Goal: Information Seeking & Learning: Learn about a topic

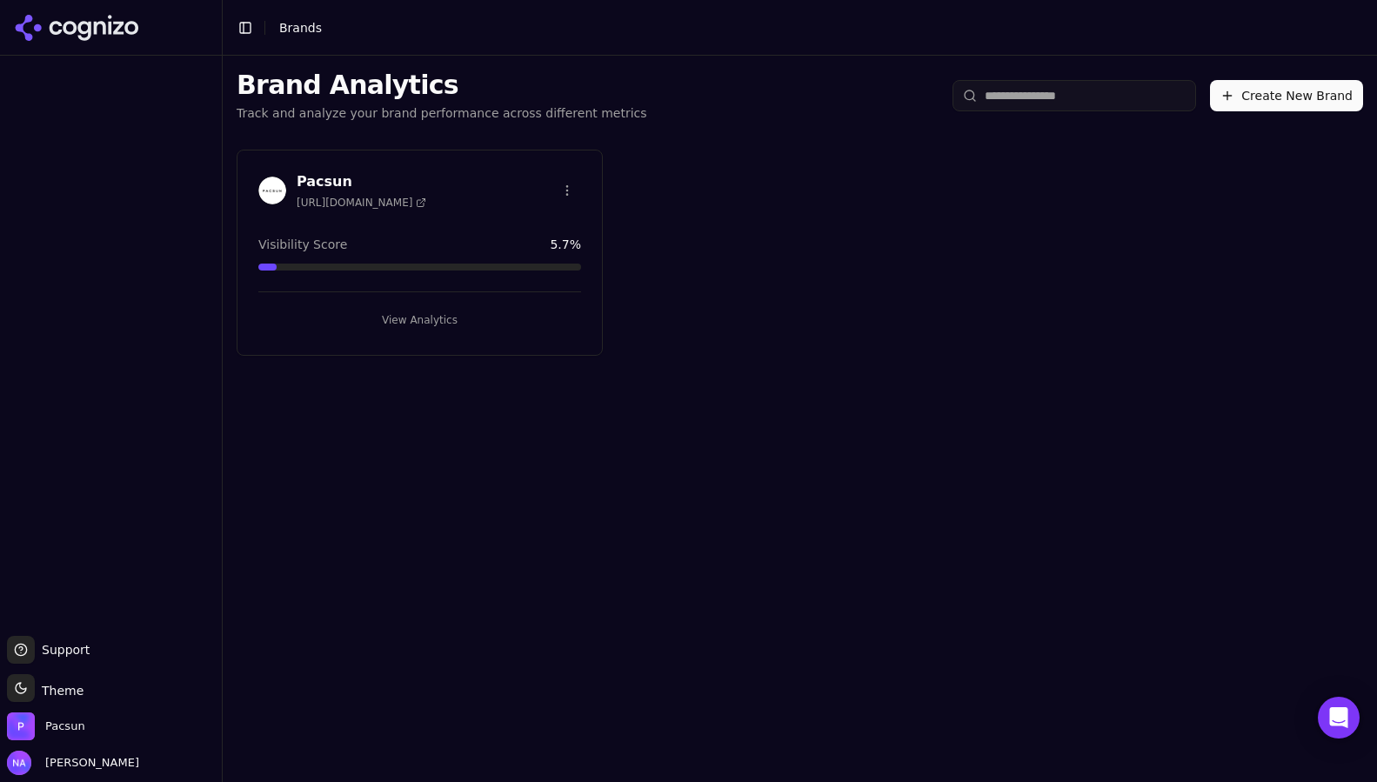
click at [442, 330] on button "View Analytics" at bounding box center [419, 320] width 323 height 28
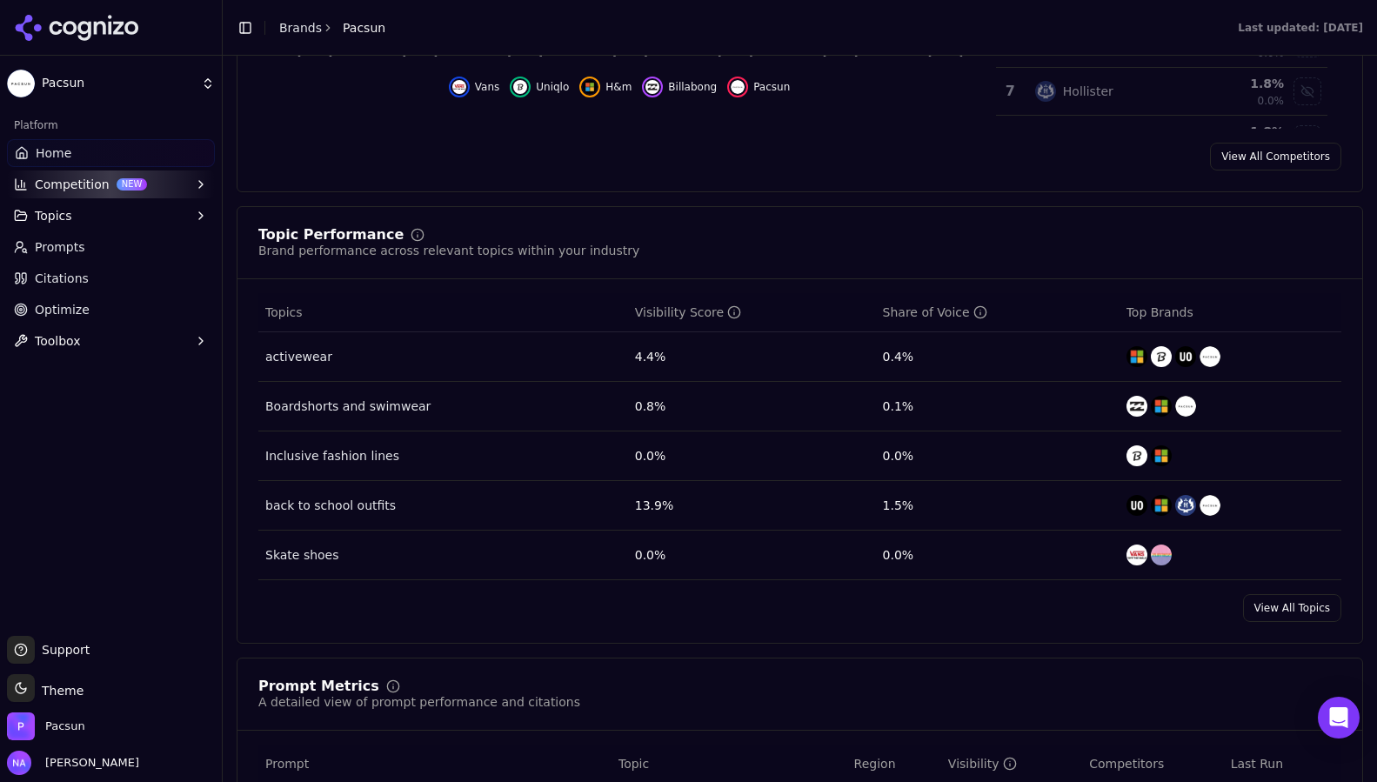
scroll to position [577, 0]
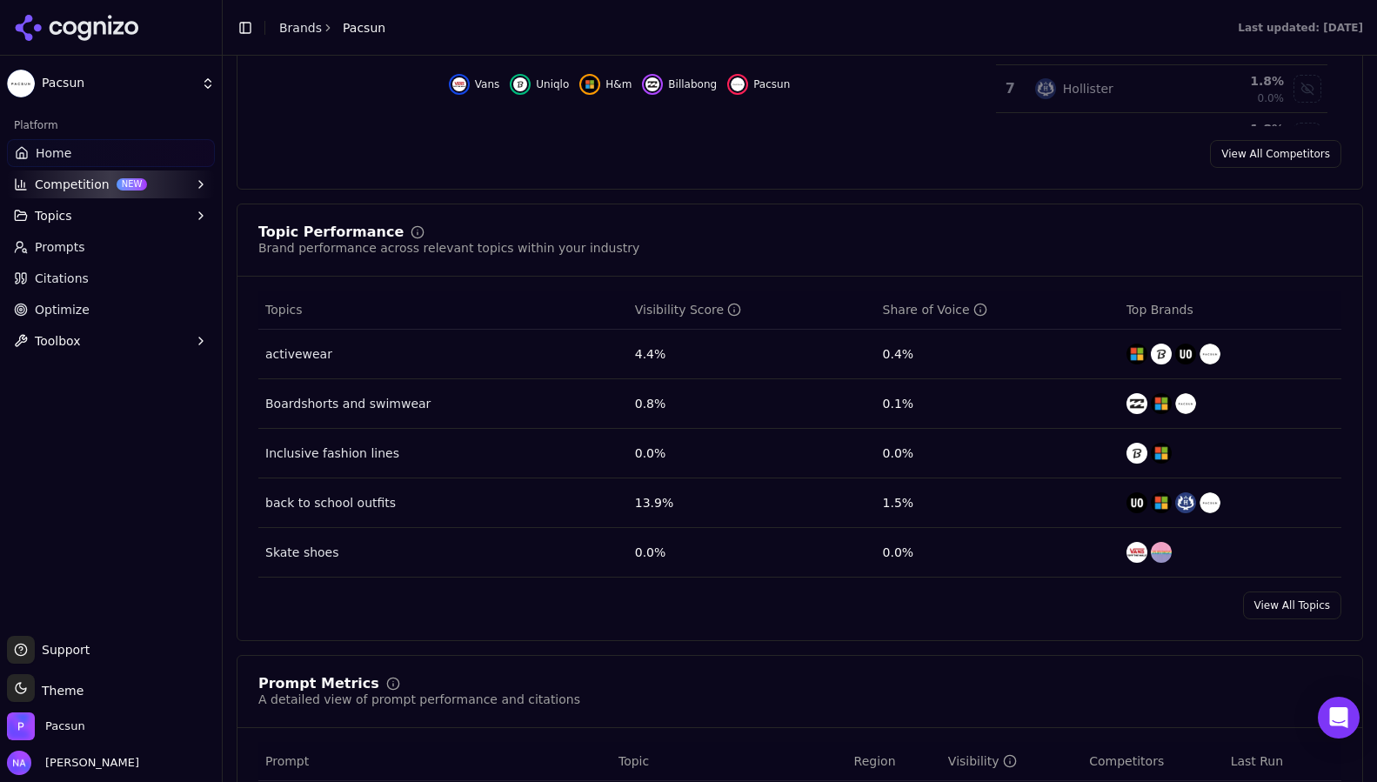
click at [999, 209] on div "Topic Performance Brand performance across relevant topics within your industry…" at bounding box center [800, 422] width 1126 height 437
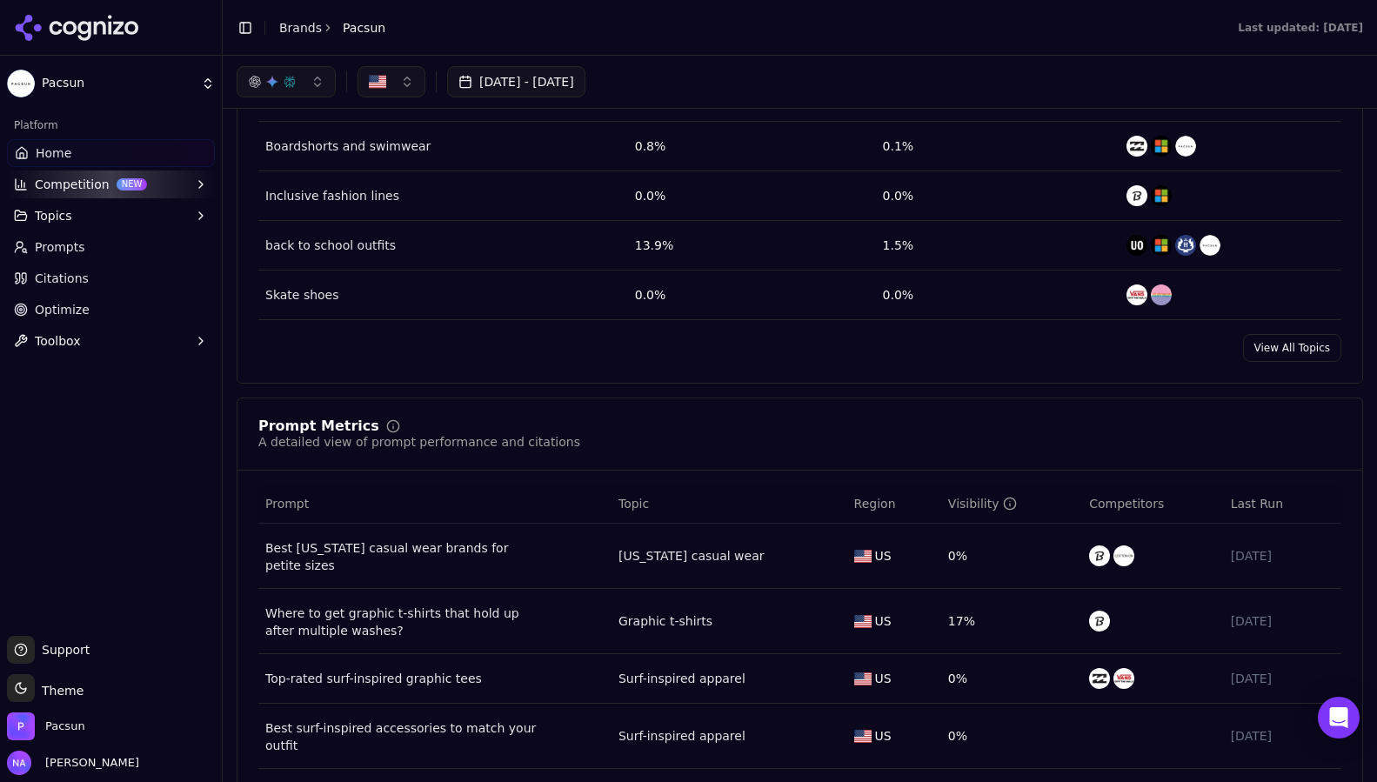
scroll to position [0, 0]
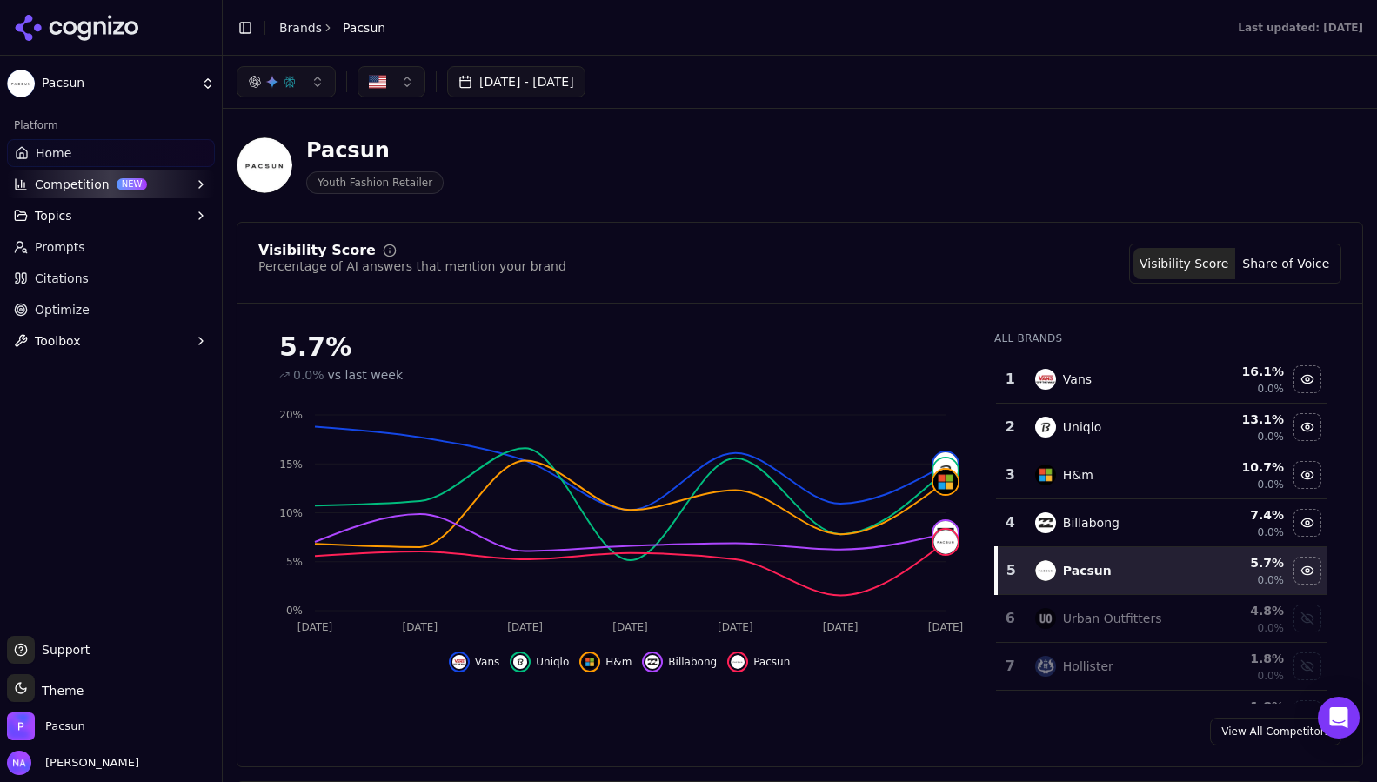
click at [608, 281] on div "Visibility Score Percentage of AI answers that mention your brand Visibility Sc…" at bounding box center [799, 264] width 1083 height 40
click at [441, 136] on div "Pacsun Youth Fashion Retailer" at bounding box center [800, 165] width 1126 height 85
click at [928, 284] on div "Visibility Score Percentage of AI answers that mention your brand Visibility Sc…" at bounding box center [799, 264] width 1083 height 40
click at [785, 200] on div "Pacsun Youth Fashion Retailer" at bounding box center [800, 165] width 1126 height 85
click at [1298, 264] on button "Share of Voice" at bounding box center [1286, 263] width 102 height 31
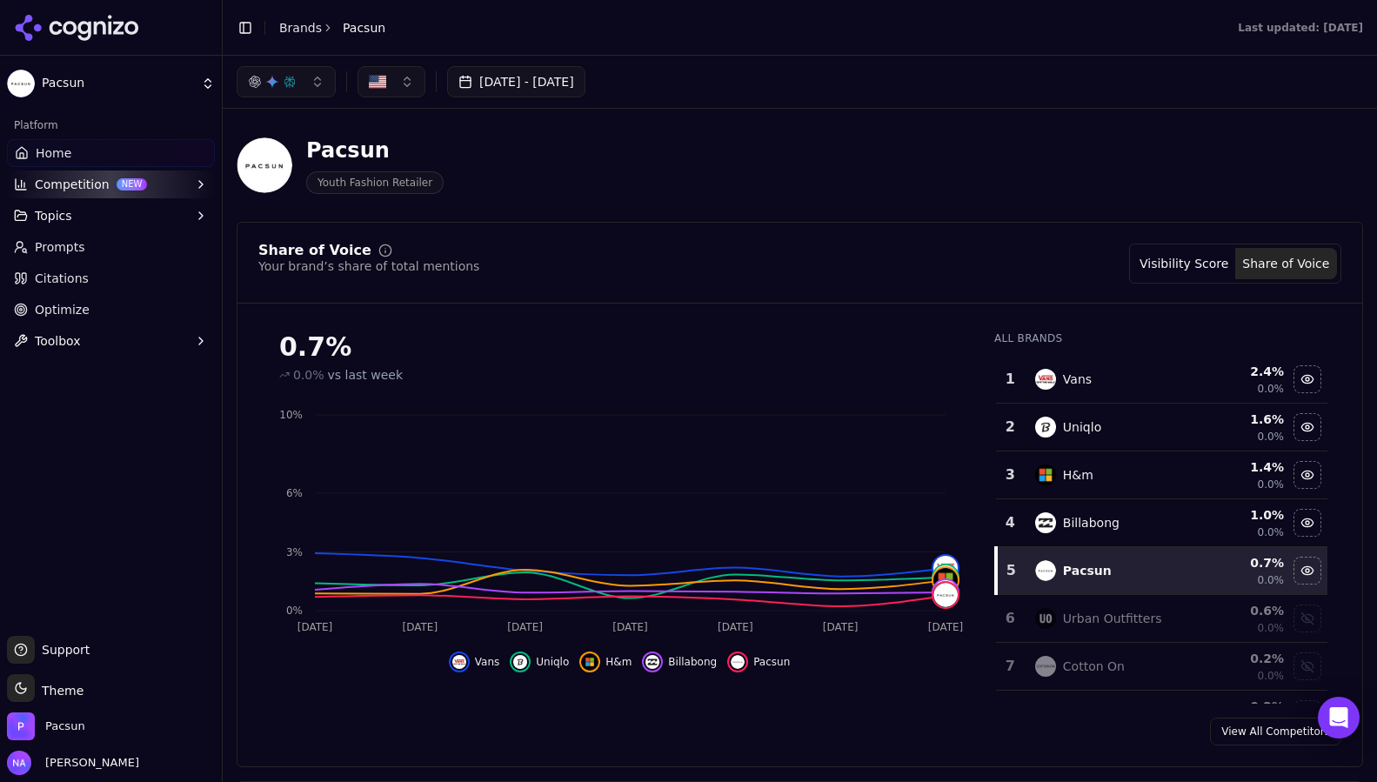
click at [1177, 270] on button "Visibility Score" at bounding box center [1184, 263] width 102 height 31
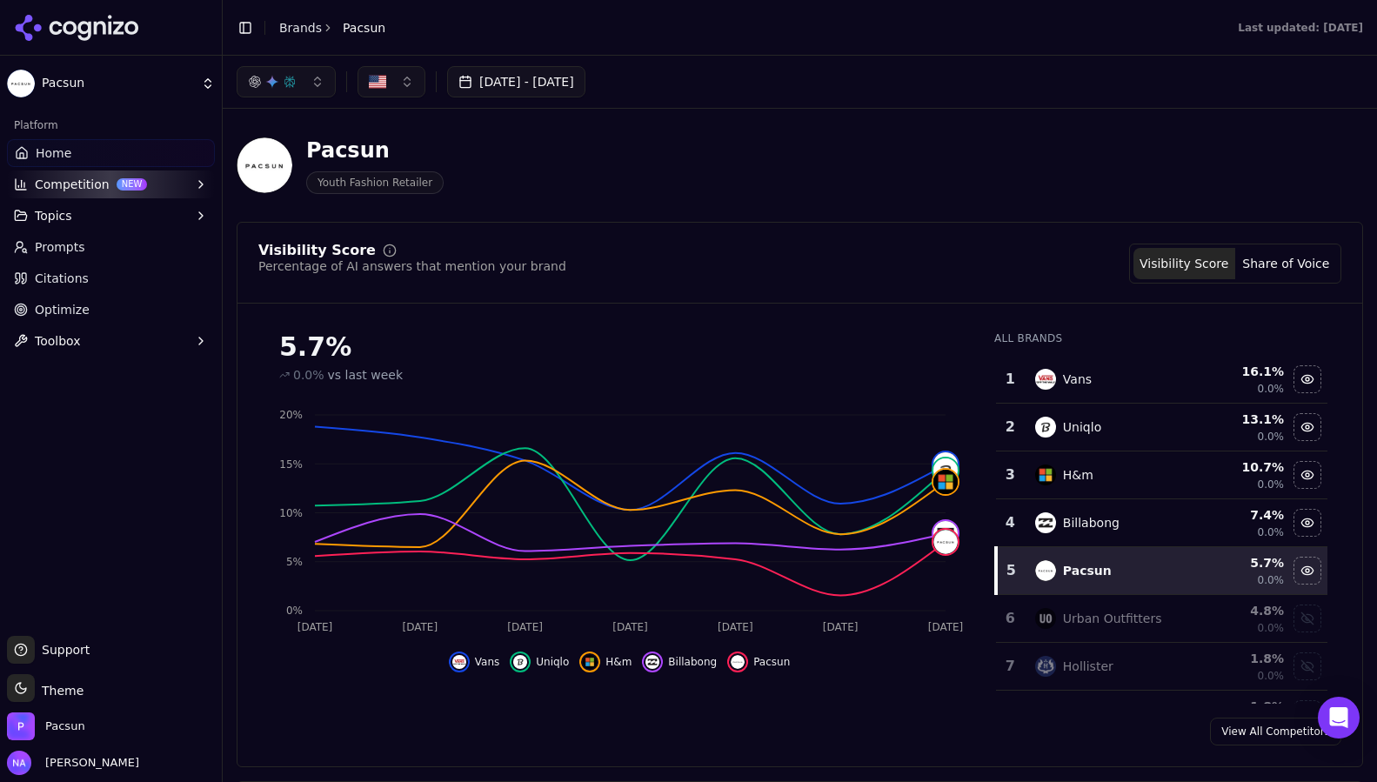
click at [1148, 229] on div "Visibility Score Percentage of AI answers that mention your brand Visibility Sc…" at bounding box center [800, 494] width 1126 height 545
click at [754, 156] on div "Pacsun Youth Fashion Retailer" at bounding box center [626, 165] width 779 height 57
click at [449, 286] on div "Visibility Score Percentage of AI answers that mention your brand Visibility Sc…" at bounding box center [799, 274] width 1124 height 60
click at [1044, 189] on div "Pacsun Youth Fashion Retailer" at bounding box center [800, 165] width 1126 height 85
